Goal: Leave review/rating: Leave review/rating

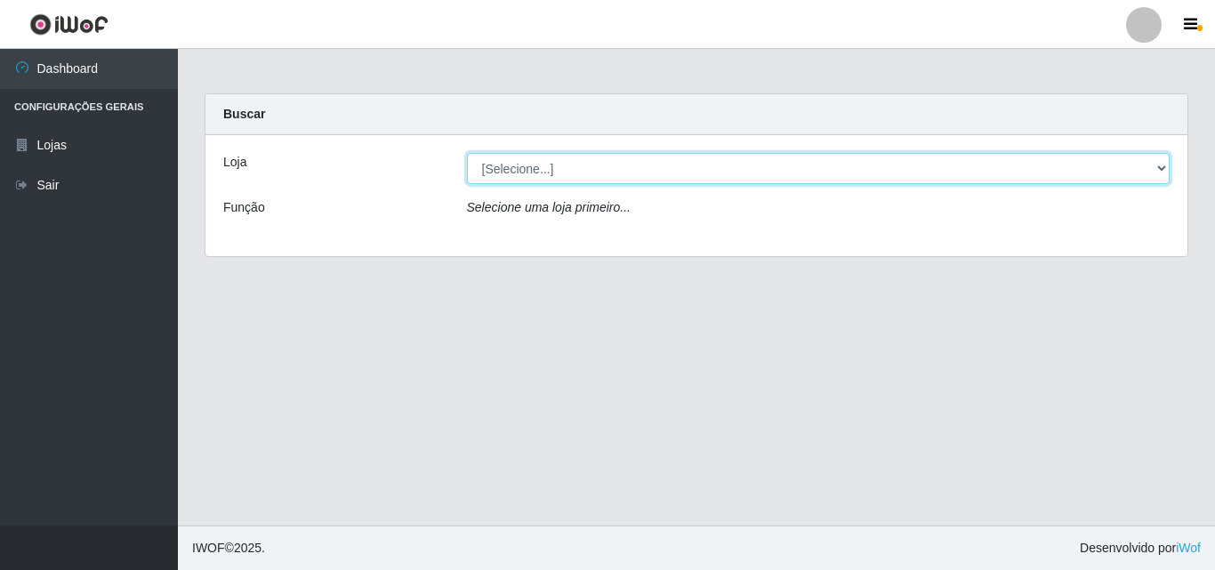
click at [895, 168] on select "[Selecione...] BomQueSó Agreste - Loja 3" at bounding box center [818, 168] width 703 height 31
select select "215"
click at [467, 153] on select "[Selecione...] BomQueSó Agreste - Loja 3" at bounding box center [818, 168] width 703 height 31
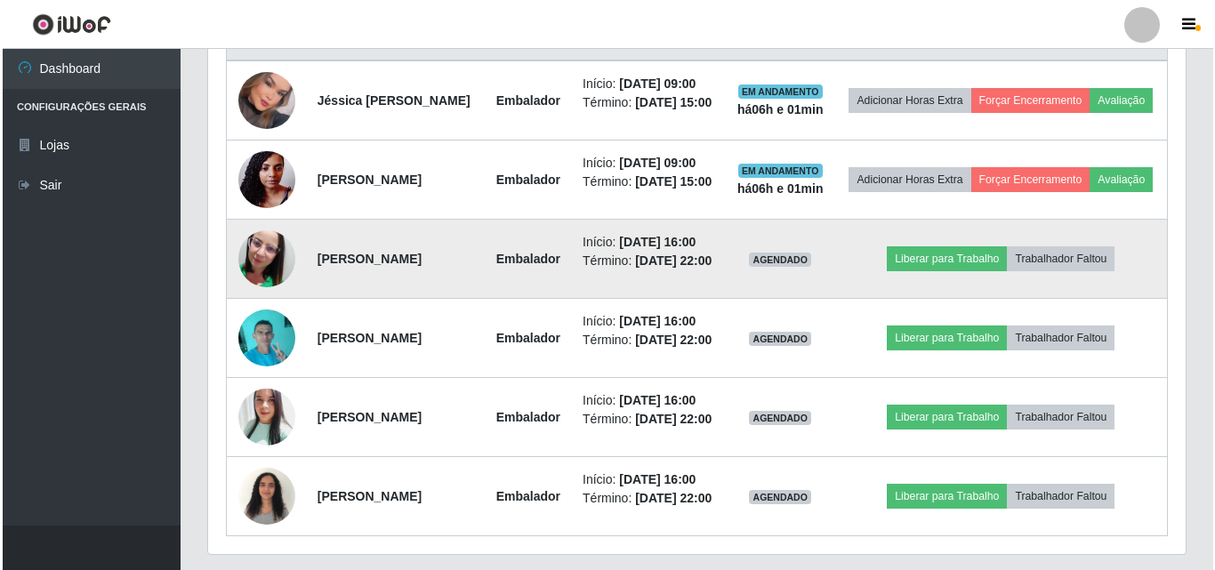
scroll to position [622, 0]
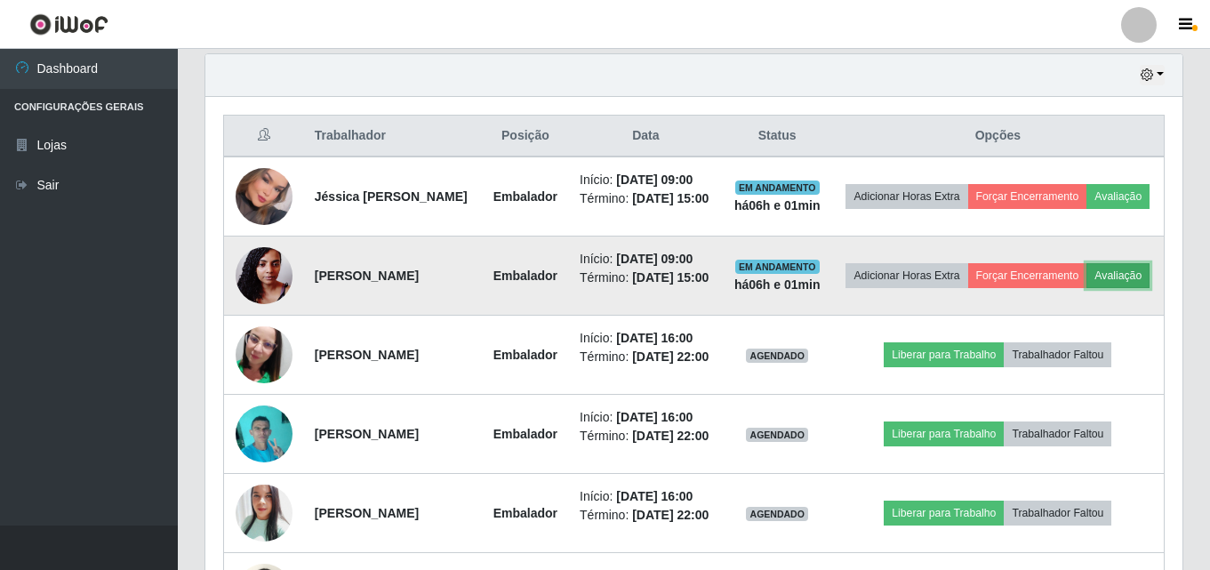
click at [1087, 288] on button "Avaliação" at bounding box center [1118, 275] width 63 height 25
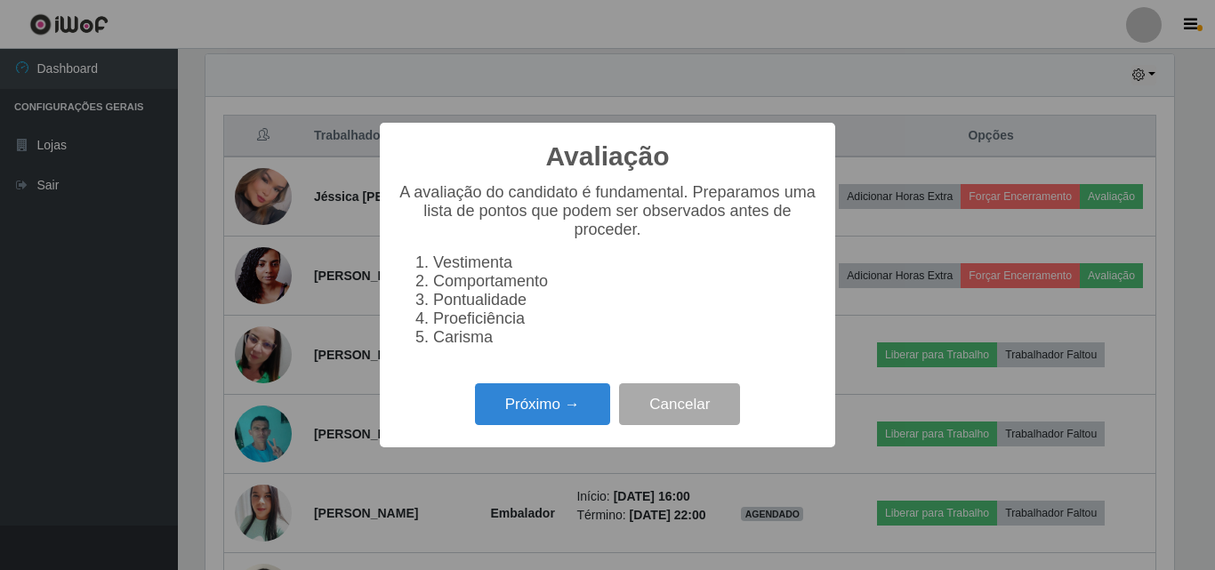
scroll to position [369, 968]
click at [589, 414] on button "Próximo →" at bounding box center [542, 404] width 135 height 42
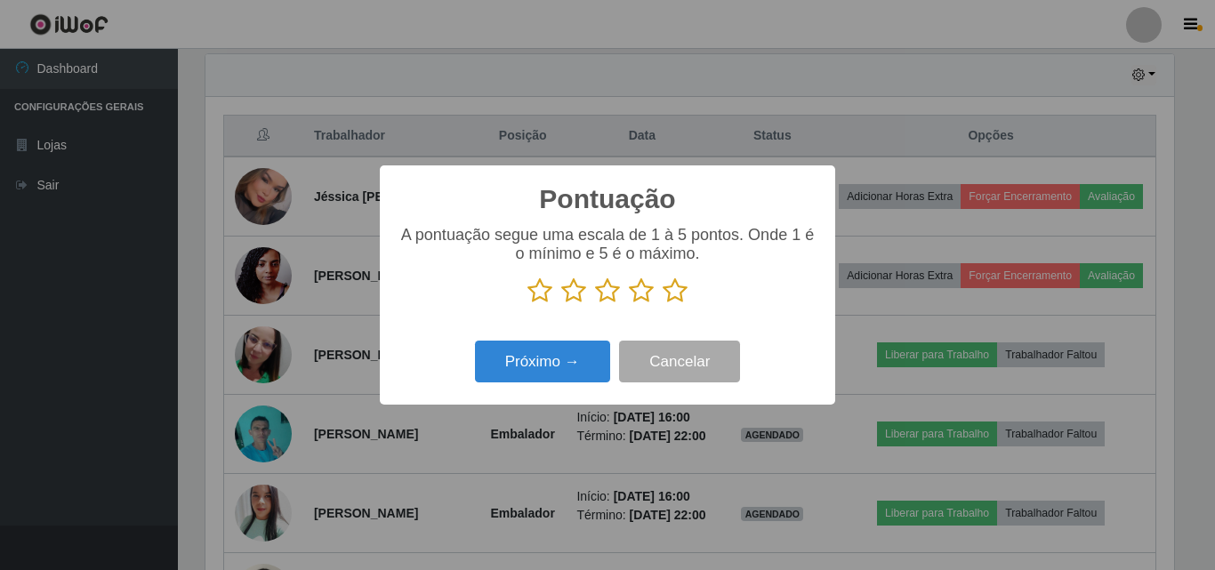
click at [678, 285] on icon at bounding box center [674, 290] width 25 height 27
click at [662, 304] on input "radio" at bounding box center [662, 304] width 0 height 0
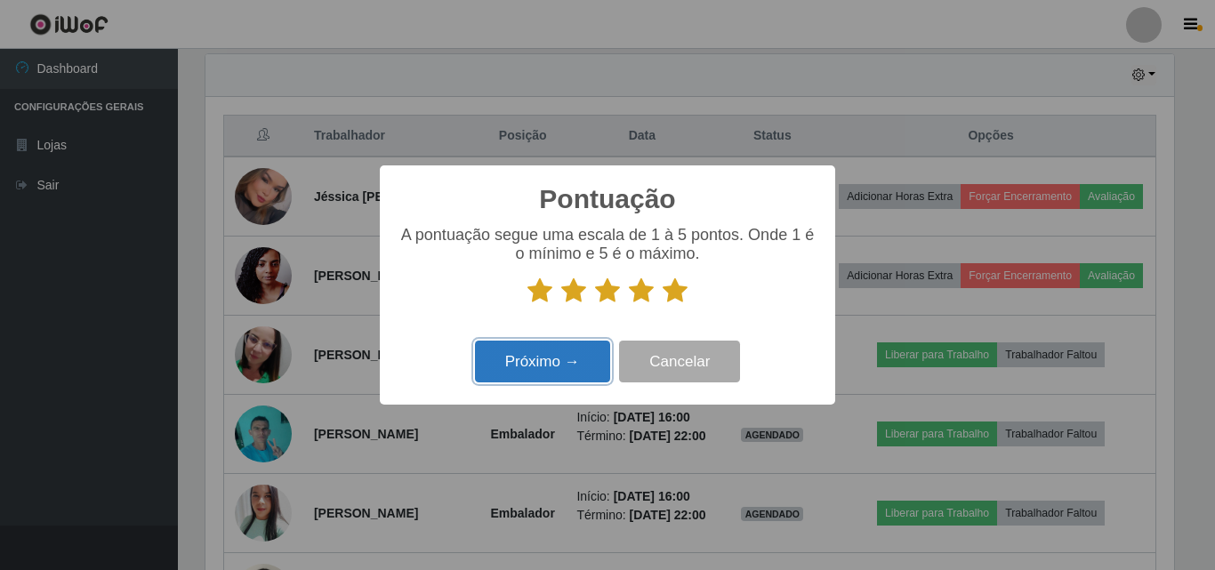
click at [569, 363] on button "Próximo →" at bounding box center [542, 362] width 135 height 42
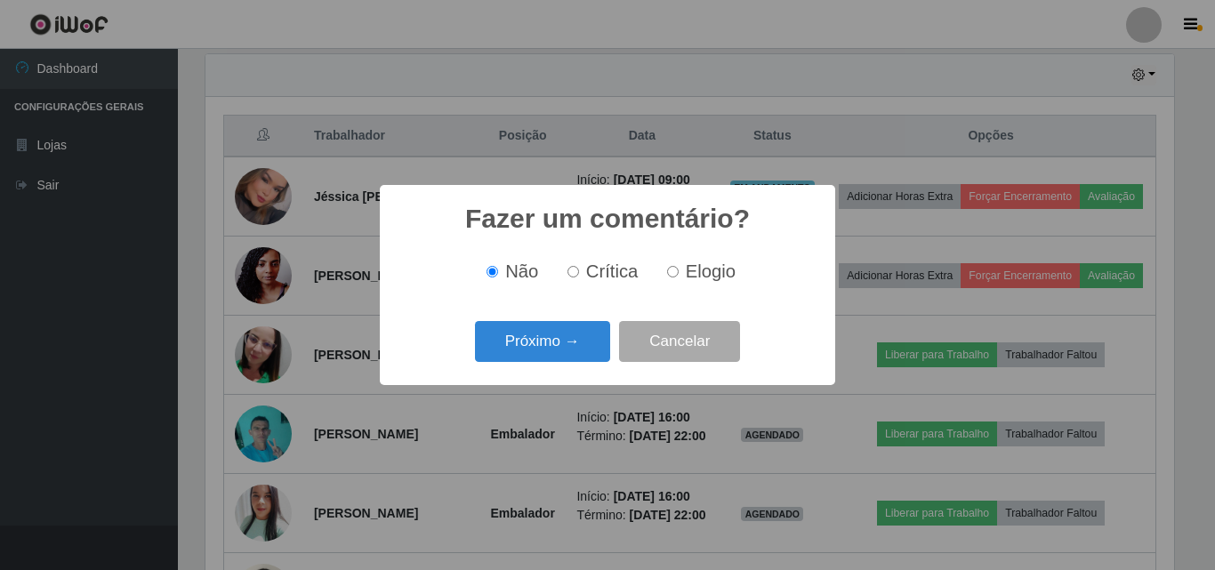
click at [678, 273] on label "Elogio" at bounding box center [698, 271] width 76 height 20
click at [678, 273] on input "Elogio" at bounding box center [673, 272] width 12 height 12
radio input "true"
click at [542, 361] on button "Próximo →" at bounding box center [542, 342] width 135 height 42
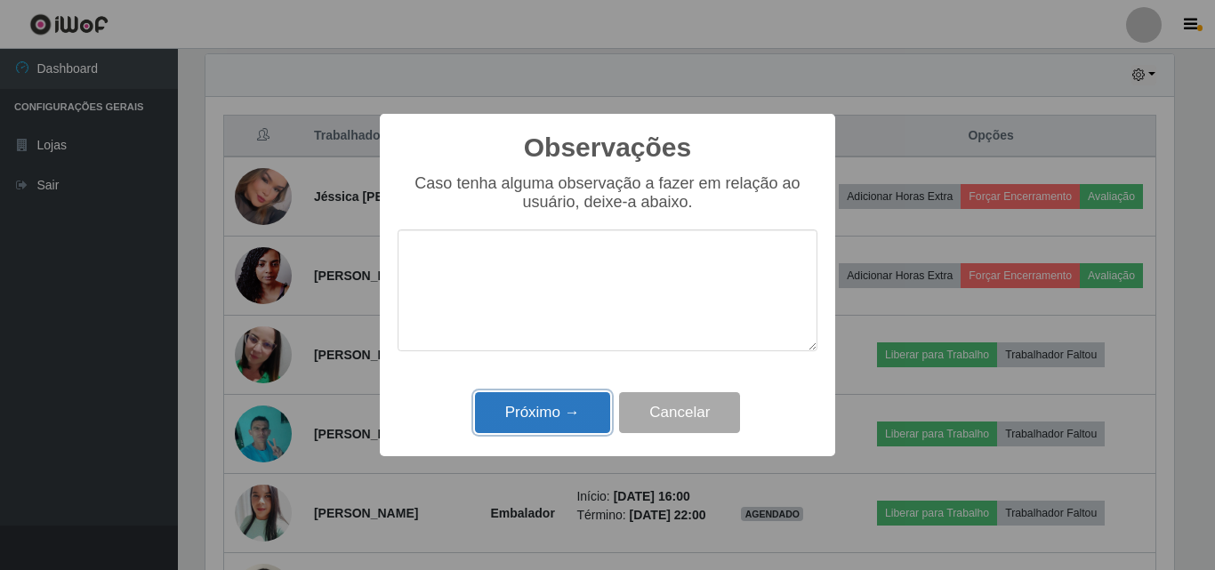
click at [535, 413] on button "Próximo →" at bounding box center [542, 413] width 135 height 42
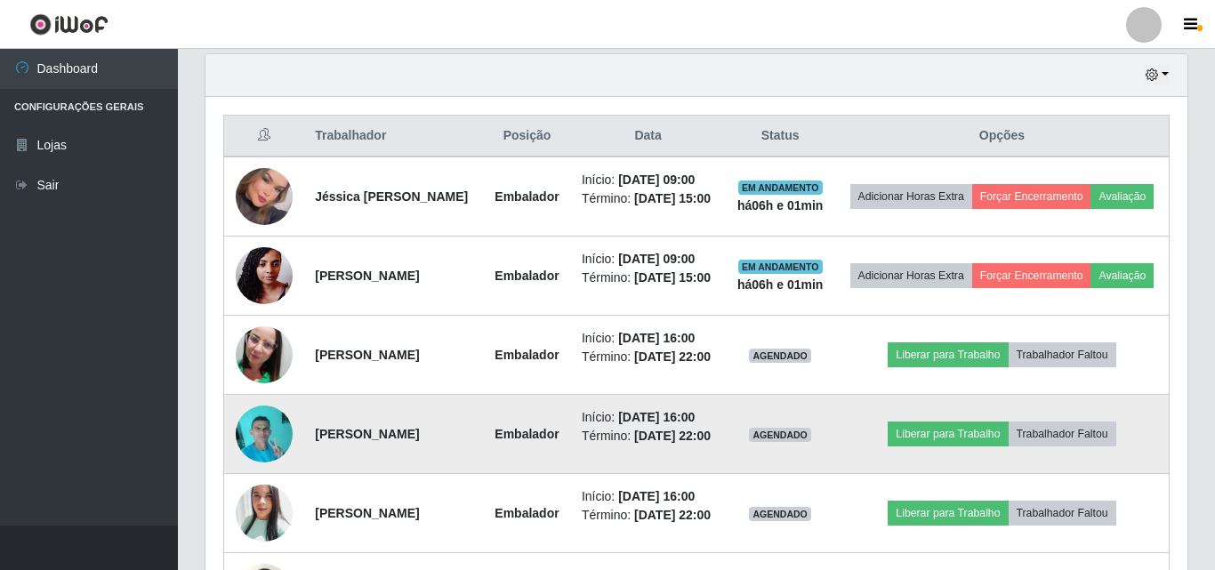
scroll to position [369, 977]
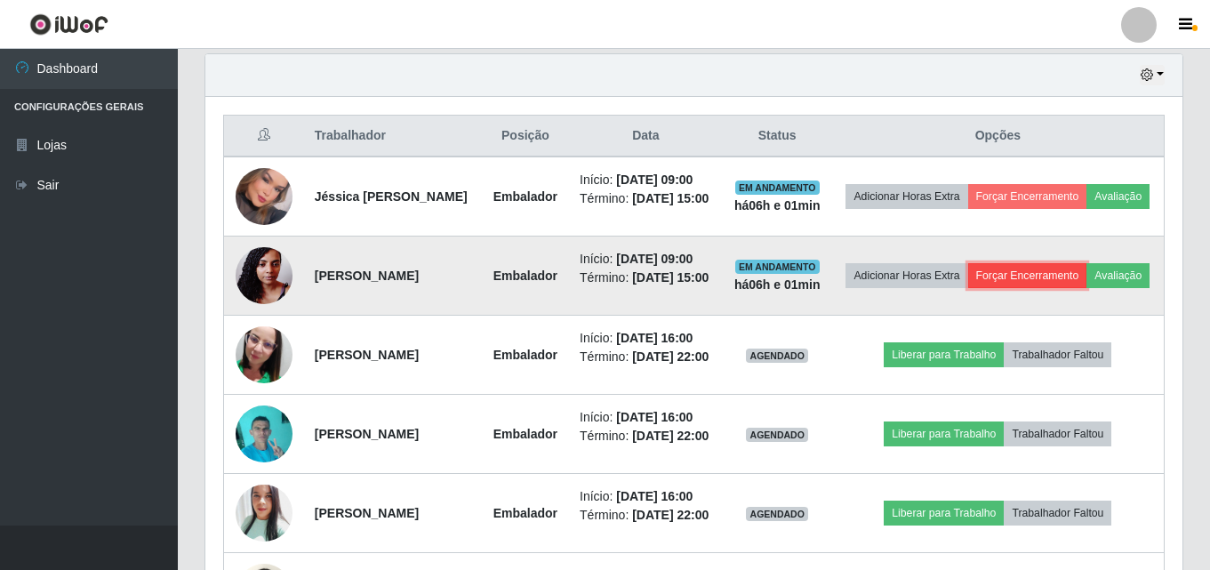
click at [1073, 288] on button "Forçar Encerramento" at bounding box center [1027, 275] width 119 height 25
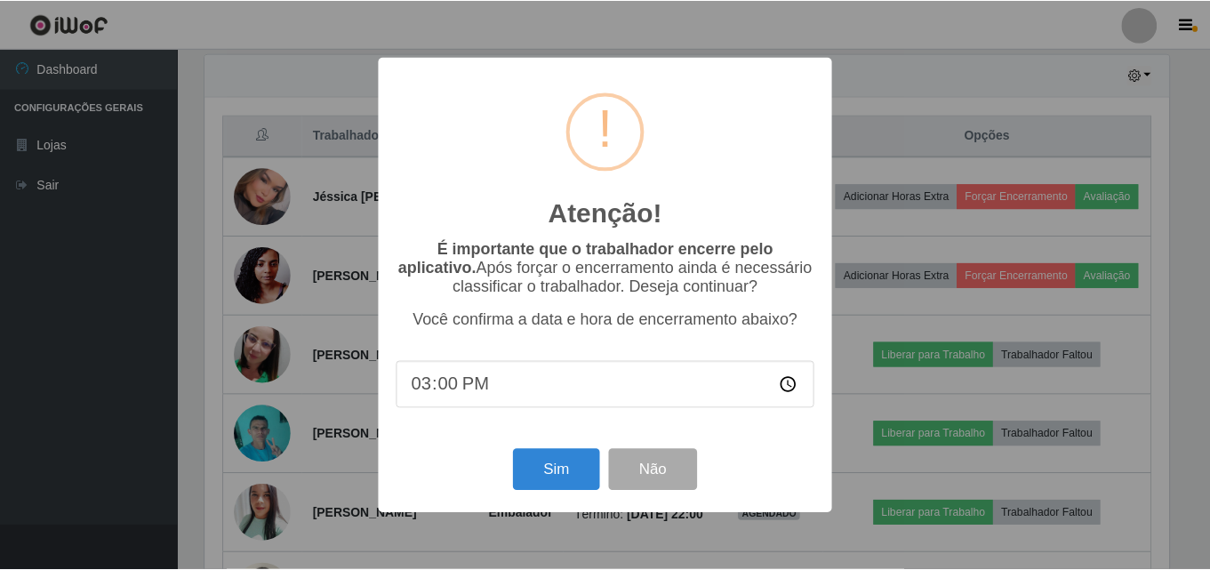
scroll to position [369, 968]
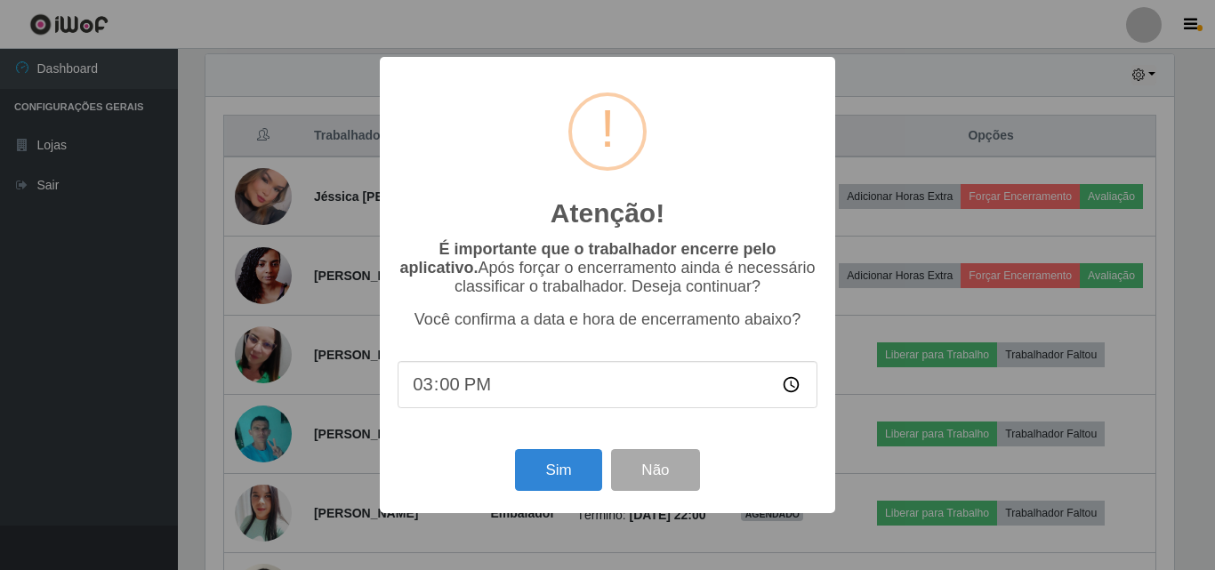
click at [580, 495] on div "Sim Não" at bounding box center [607, 470] width 420 height 51
click at [580, 443] on div "Atenção! × É importante que o trabalhador encerre pelo aplicativo. Após forçar …" at bounding box center [607, 285] width 455 height 456
click at [575, 465] on button "Sim" at bounding box center [558, 470] width 86 height 42
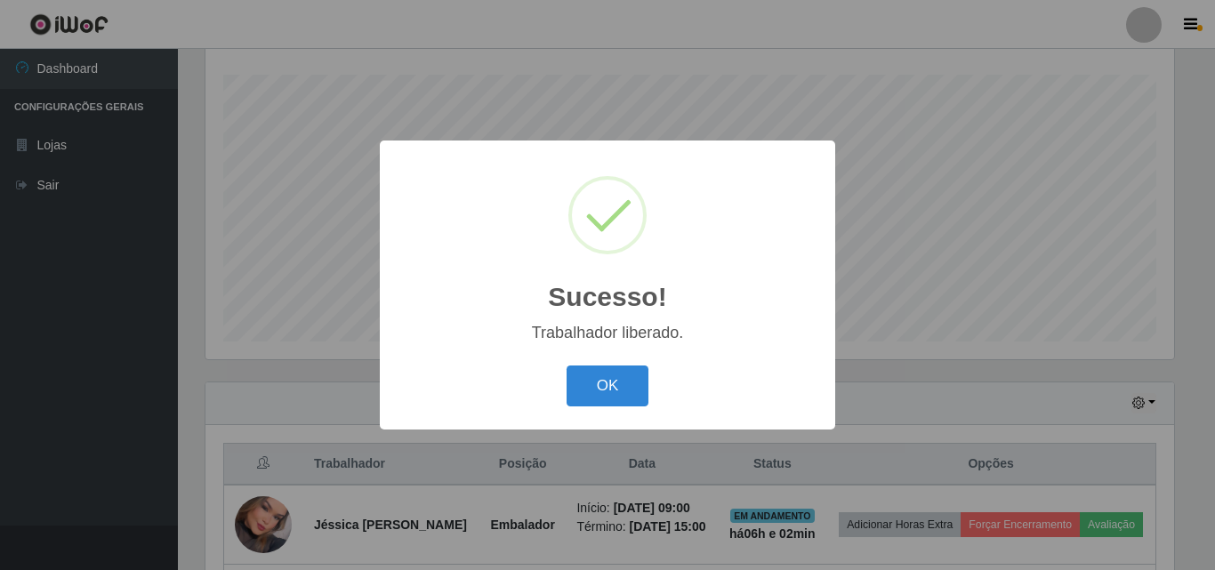
click at [566, 375] on div "OK Cancel" at bounding box center [607, 385] width 420 height 51
click at [606, 379] on button "OK" at bounding box center [607, 386] width 83 height 42
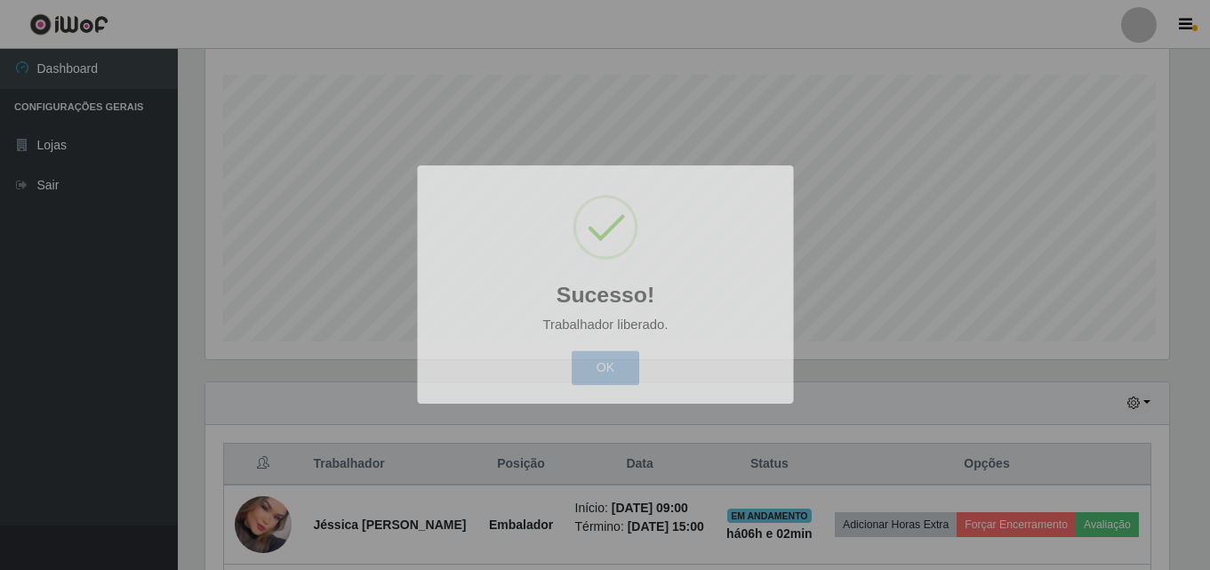
scroll to position [369, 977]
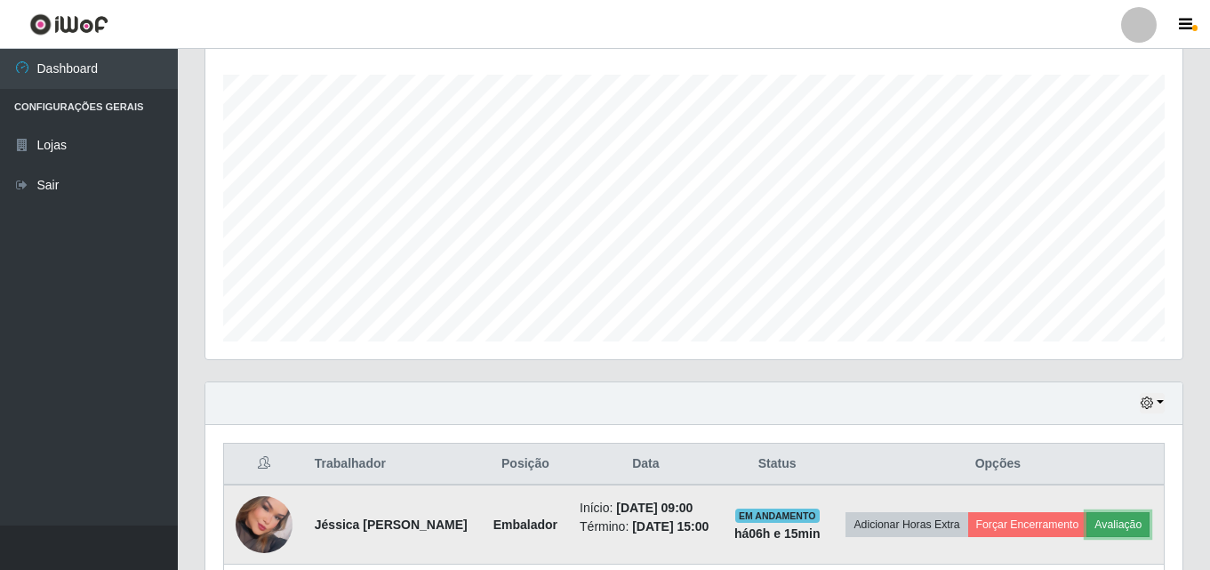
click at [1087, 537] on button "Avaliação" at bounding box center [1118, 524] width 63 height 25
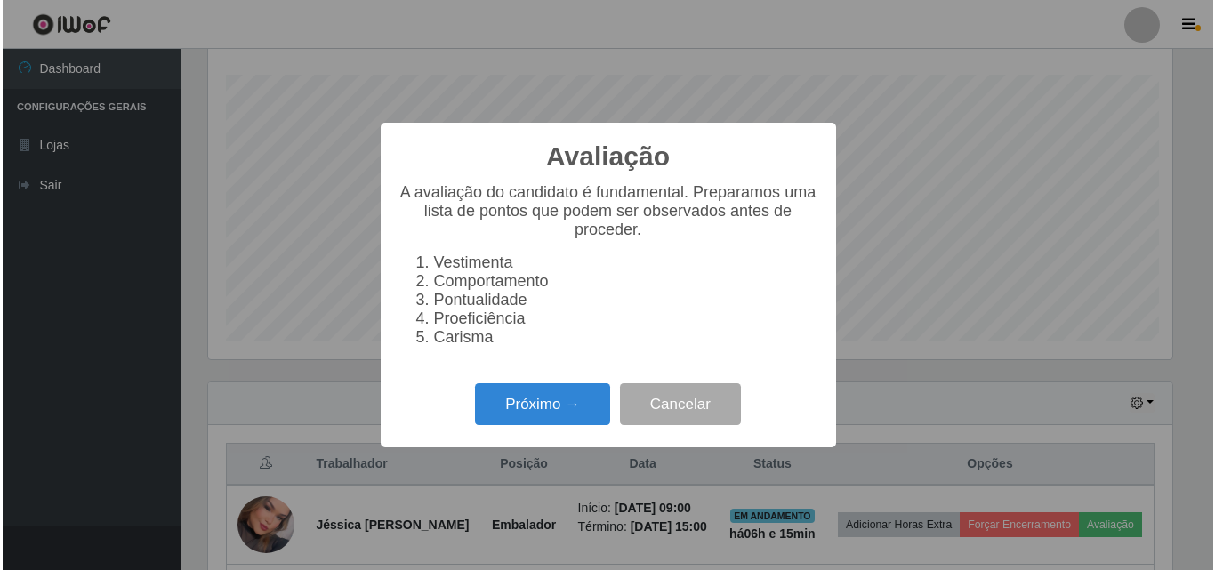
scroll to position [369, 968]
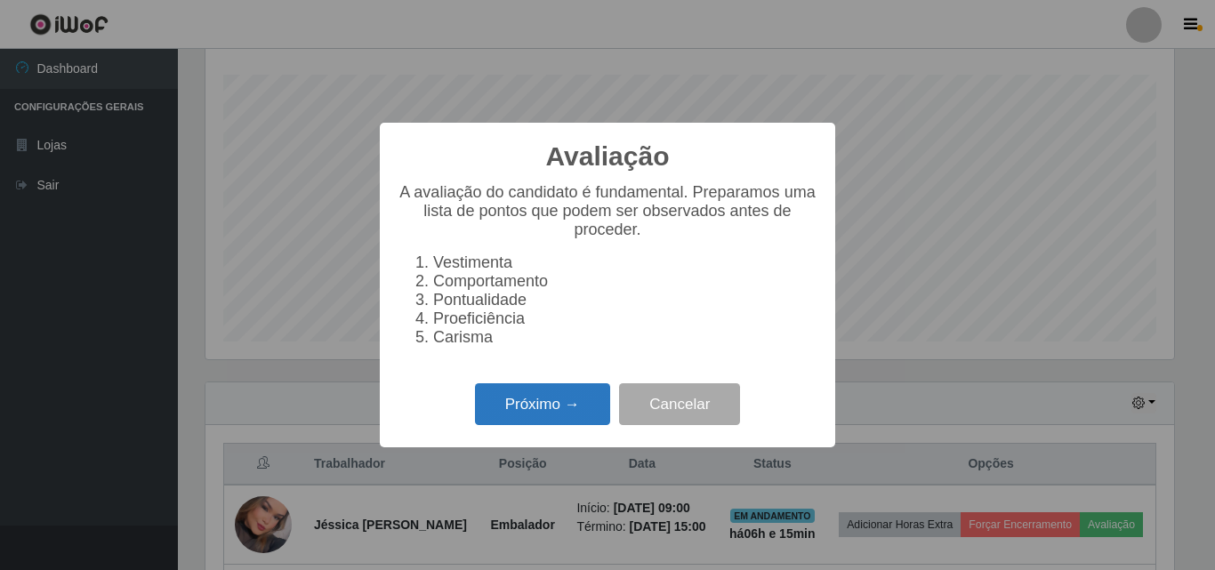
click at [514, 408] on button "Próximo →" at bounding box center [542, 404] width 135 height 42
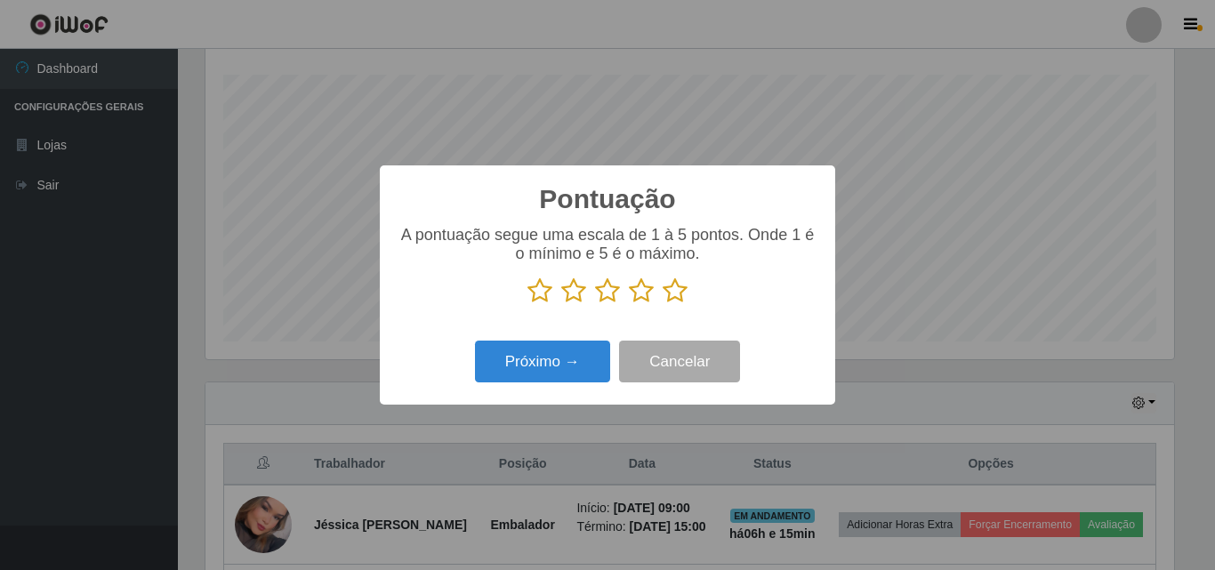
click at [669, 303] on icon at bounding box center [674, 290] width 25 height 27
click at [662, 304] on input "radio" at bounding box center [662, 304] width 0 height 0
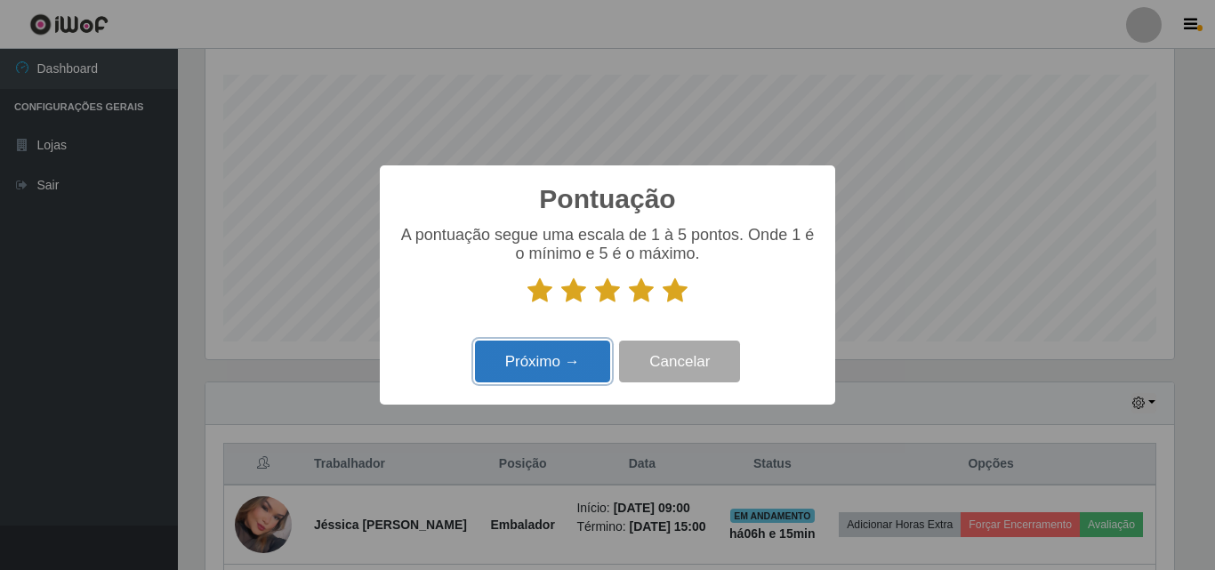
click at [533, 377] on button "Próximo →" at bounding box center [542, 362] width 135 height 42
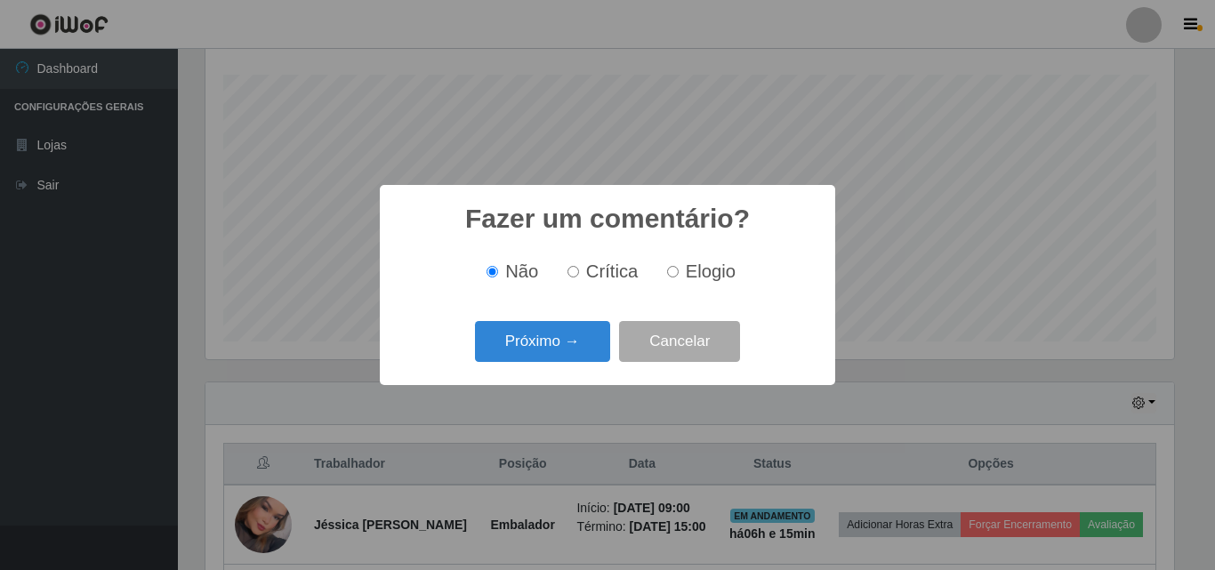
click at [682, 264] on label "Elogio" at bounding box center [698, 271] width 76 height 20
click at [678, 266] on input "Elogio" at bounding box center [673, 272] width 12 height 12
radio input "true"
click at [580, 345] on button "Próximo →" at bounding box center [542, 342] width 135 height 42
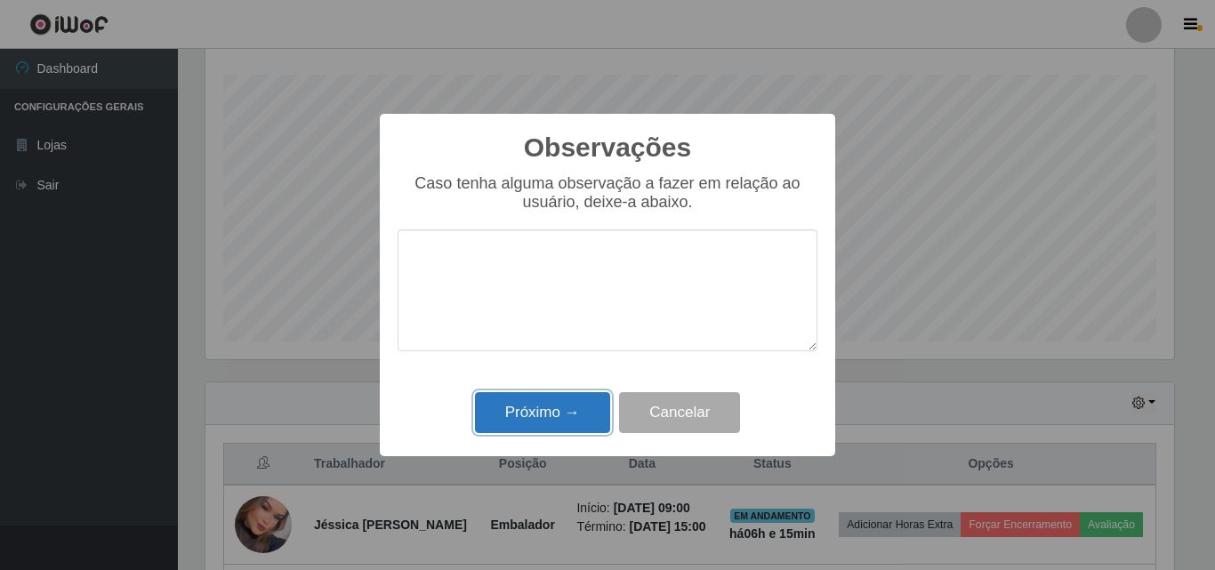
click at [534, 432] on button "Próximo →" at bounding box center [542, 413] width 135 height 42
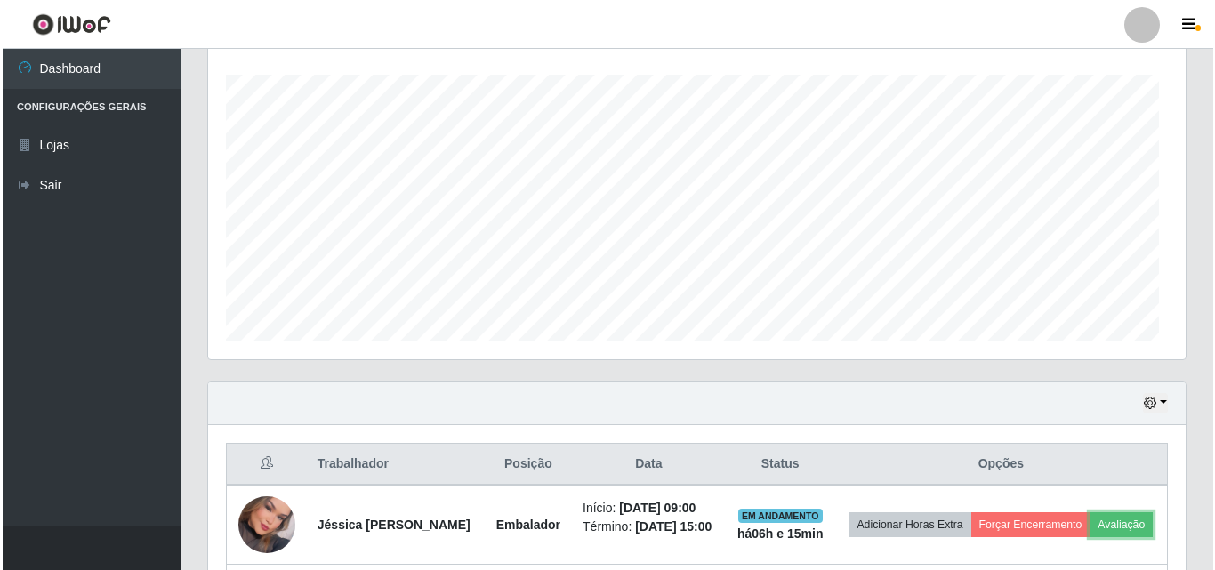
scroll to position [369, 977]
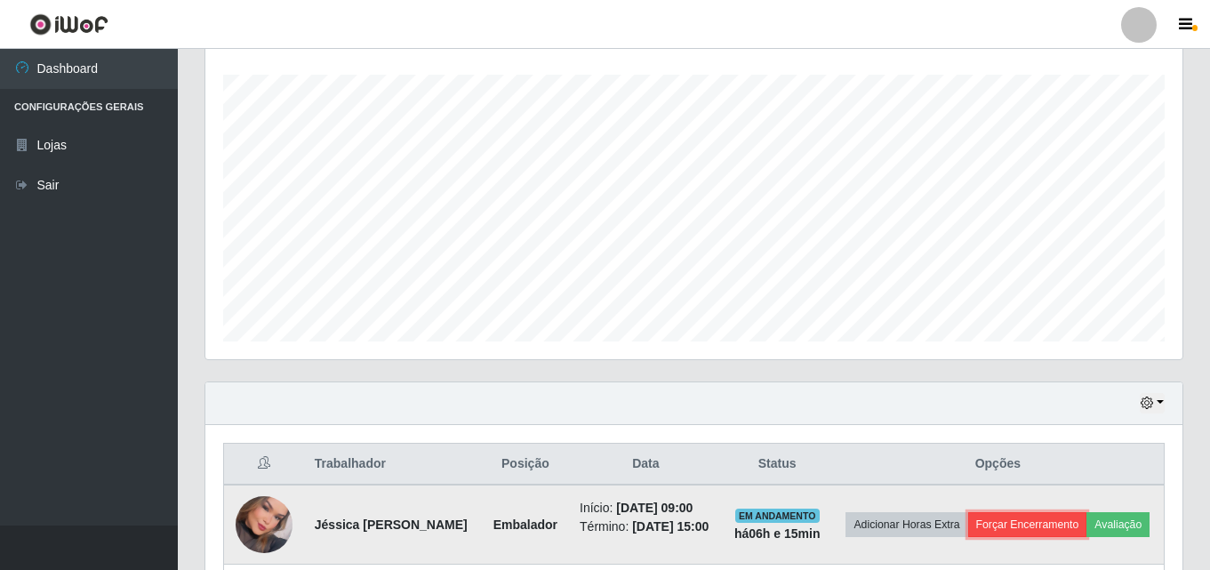
click at [1080, 520] on button "Forçar Encerramento" at bounding box center [1027, 524] width 119 height 25
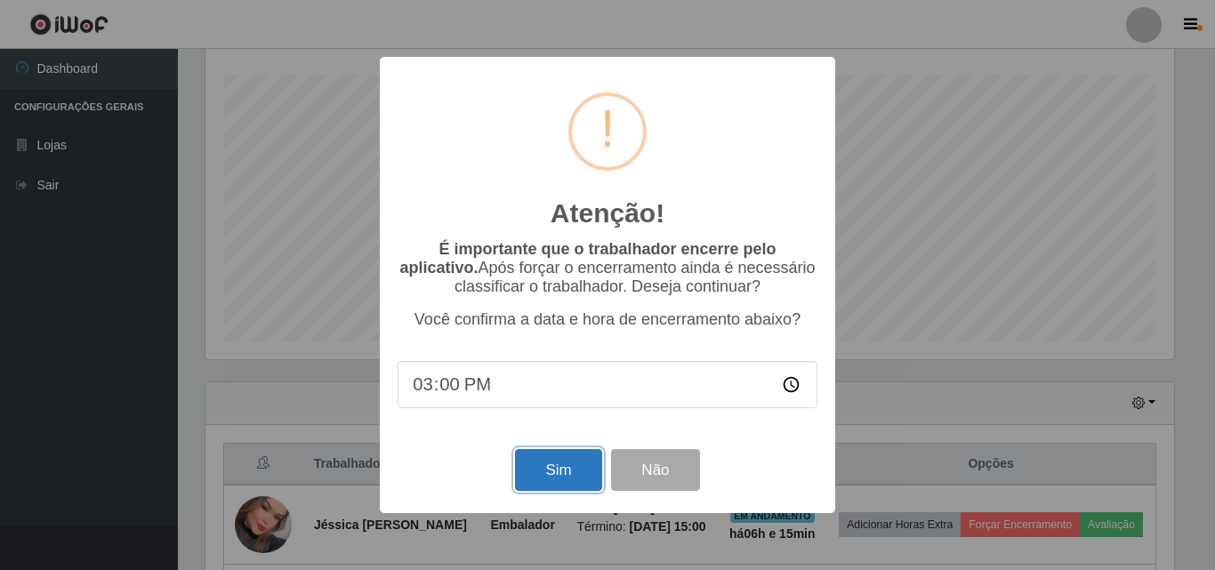
click at [558, 478] on button "Sim" at bounding box center [558, 470] width 86 height 42
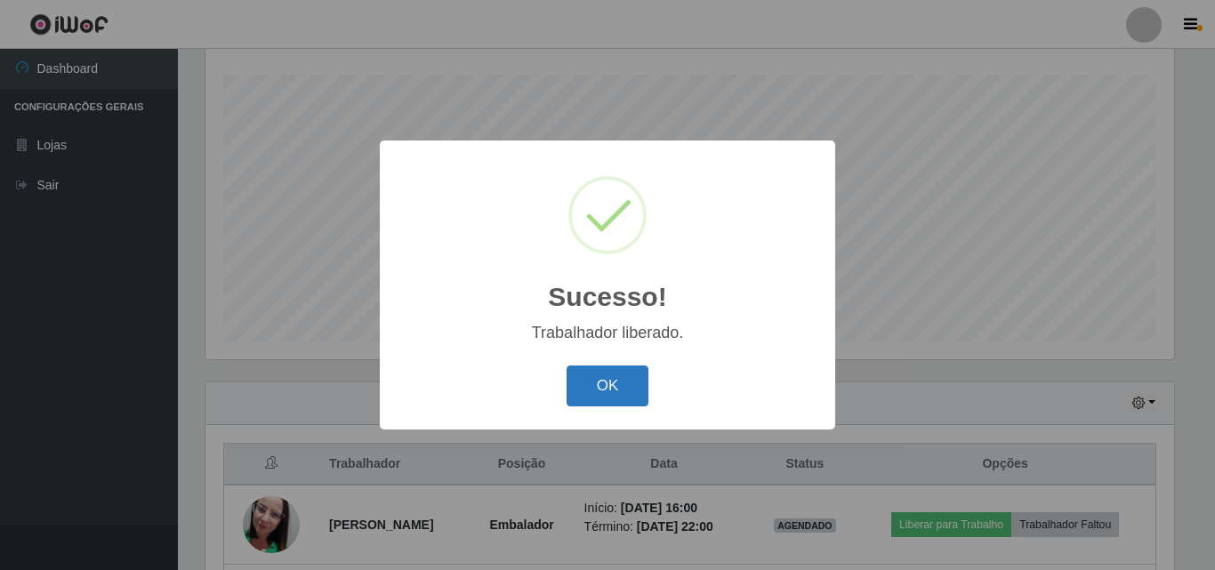
click at [609, 388] on button "OK" at bounding box center [607, 386] width 83 height 42
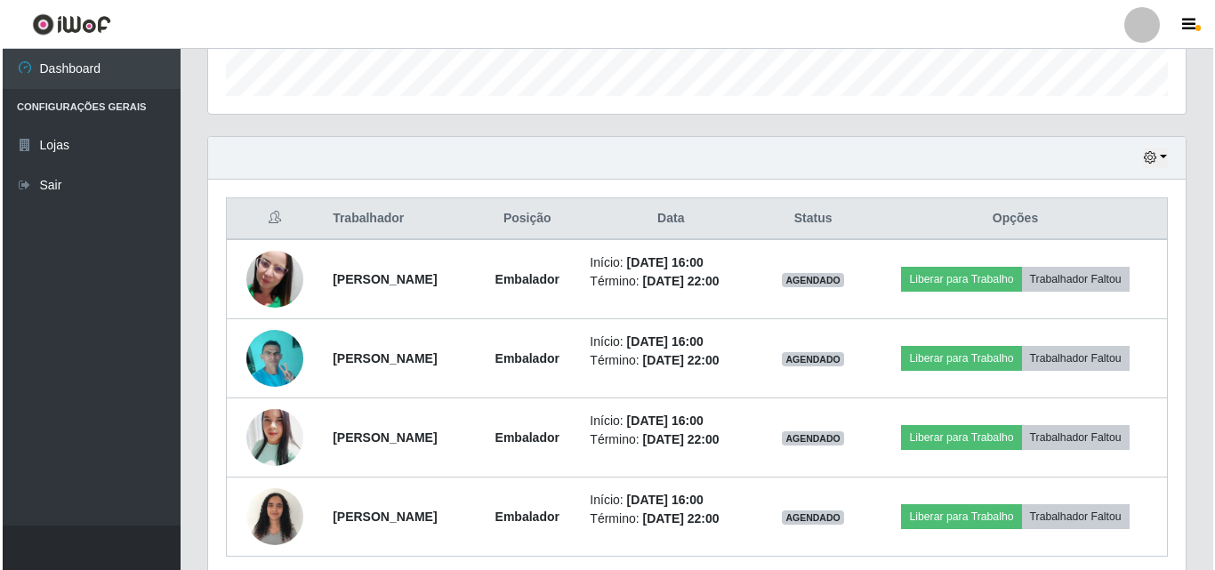
scroll to position [611, 0]
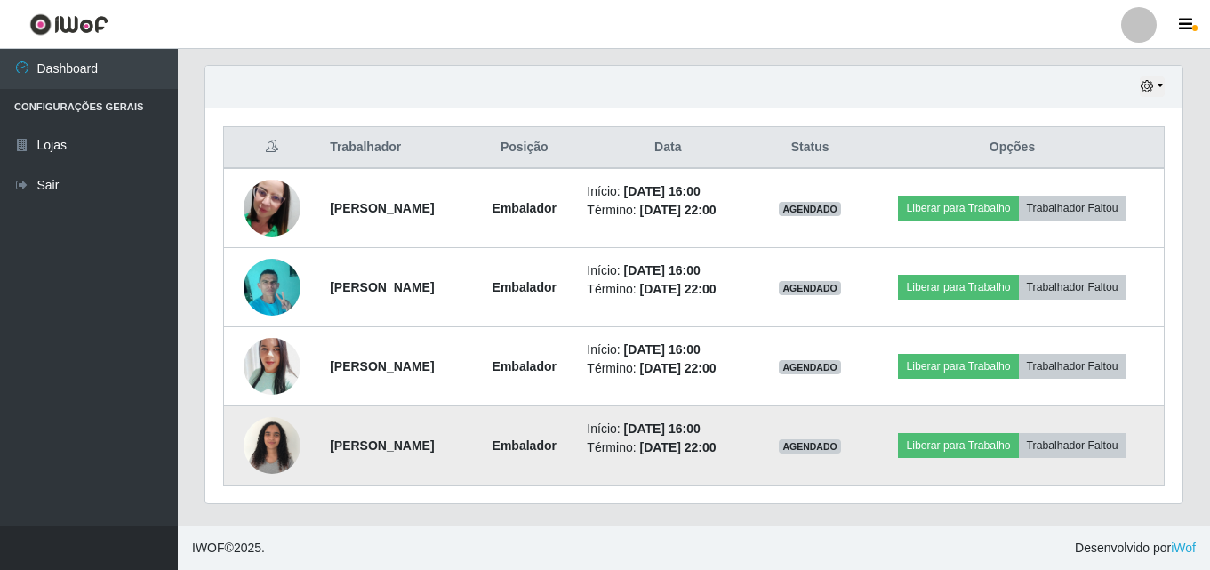
click at [269, 433] on img at bounding box center [272, 445] width 57 height 76
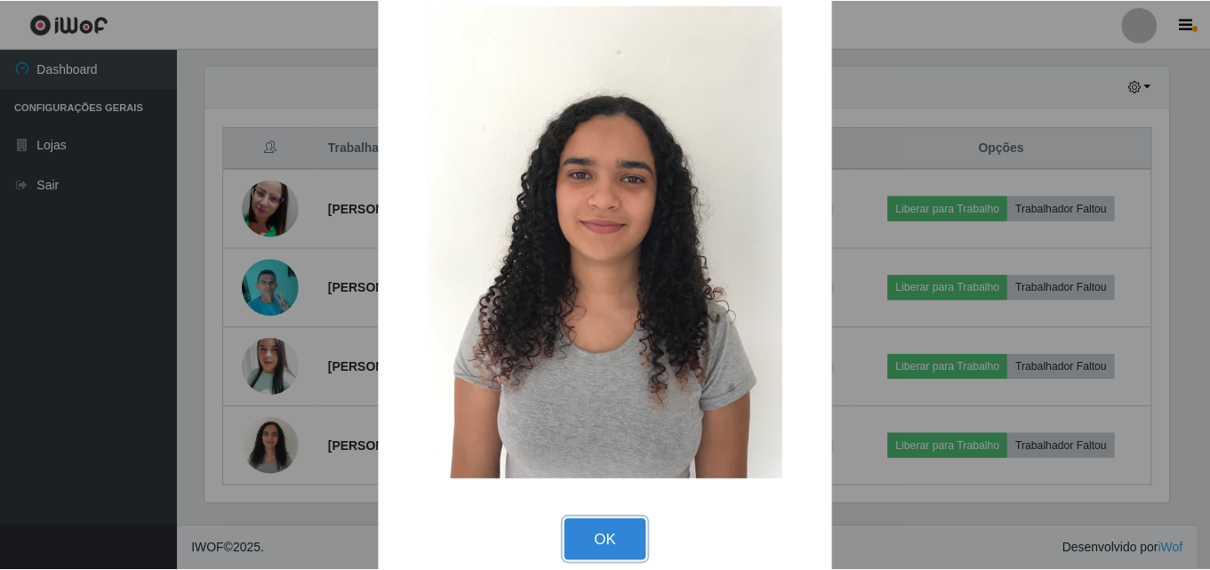
scroll to position [60, 0]
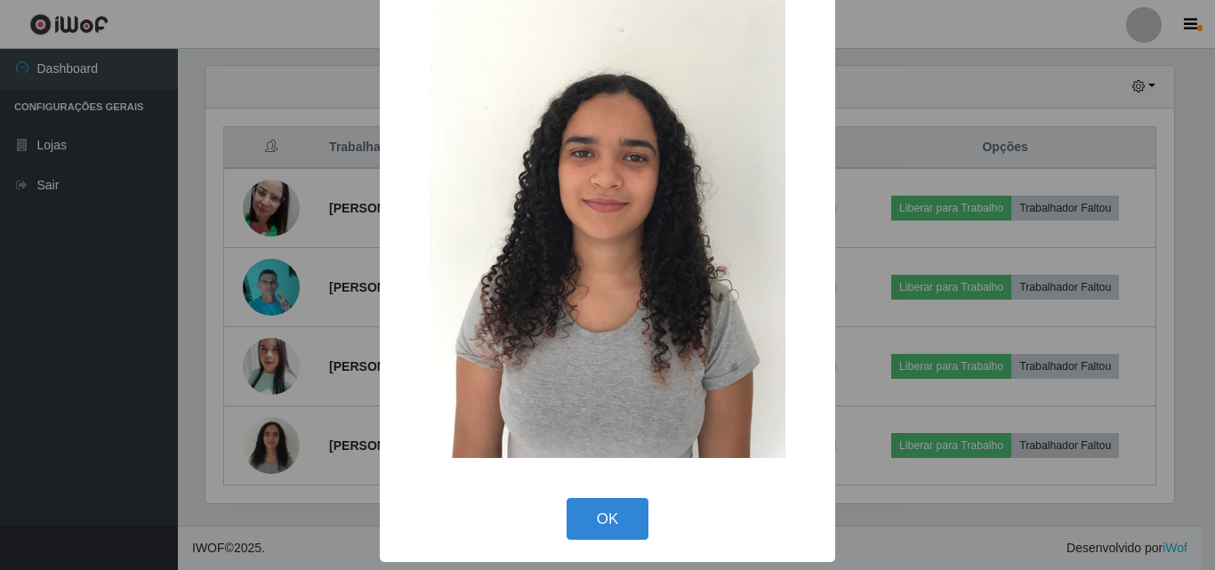
click at [931, 116] on div "× OK Cancel" at bounding box center [607, 285] width 1215 height 570
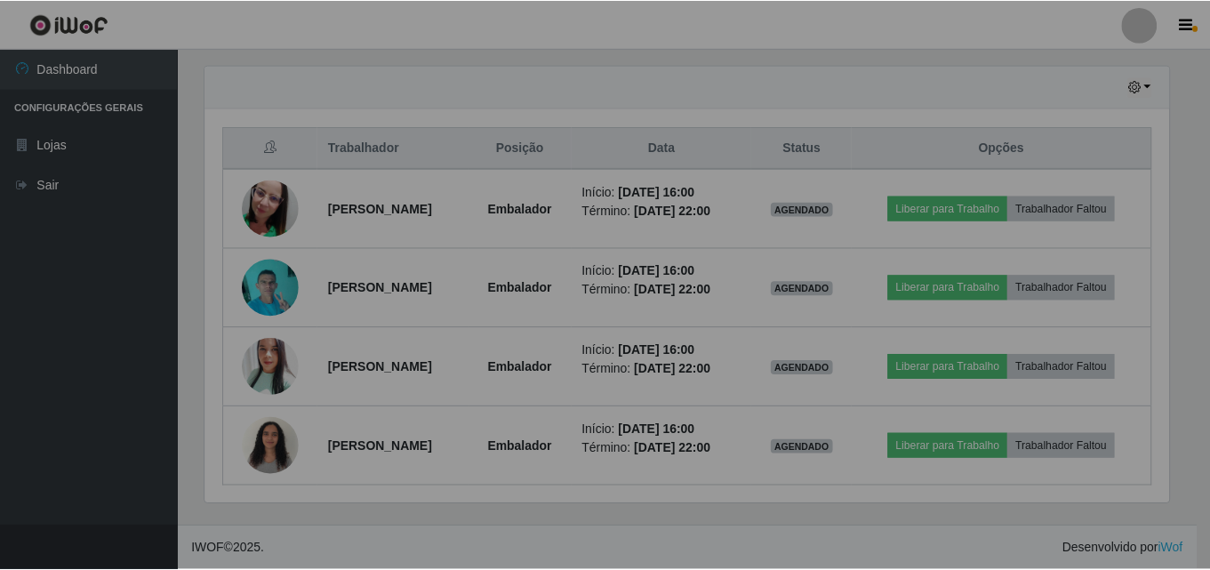
scroll to position [369, 977]
